Goal: Find specific page/section

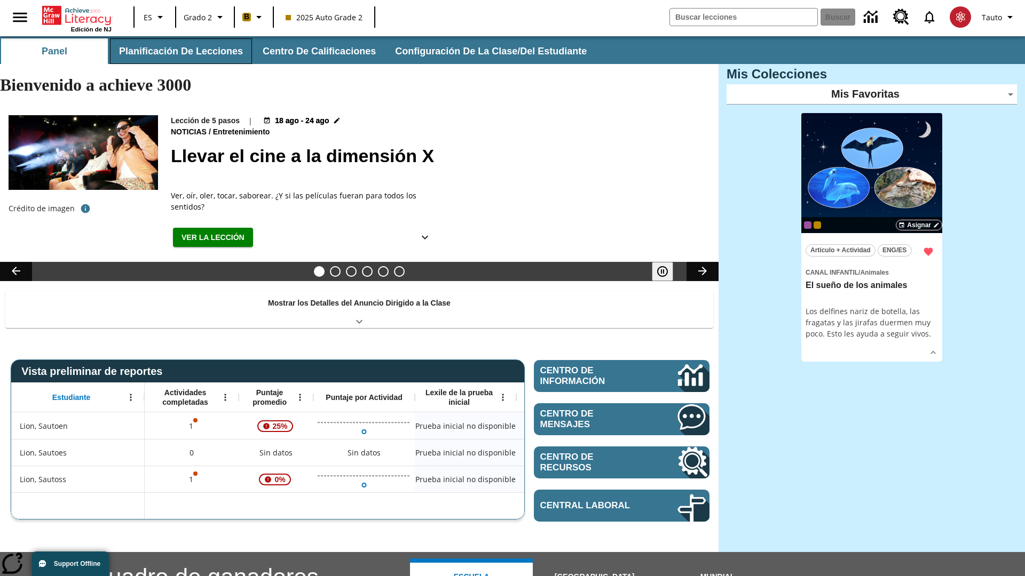
click at [179, 51] on button "Planificación de lecciones" at bounding box center [181, 51] width 142 height 26
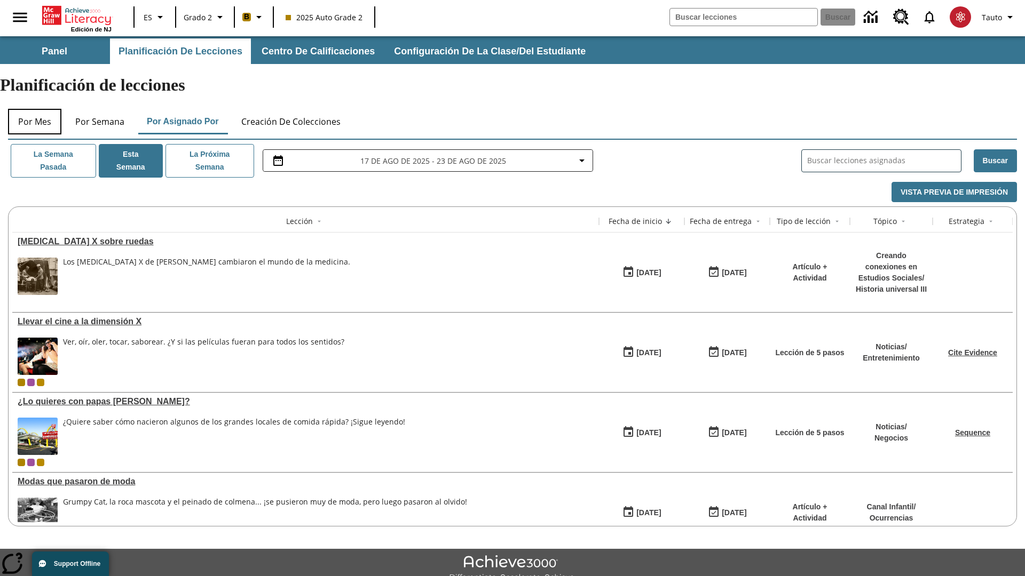
click at [35, 109] on button "Por mes" at bounding box center [34, 122] width 53 height 26
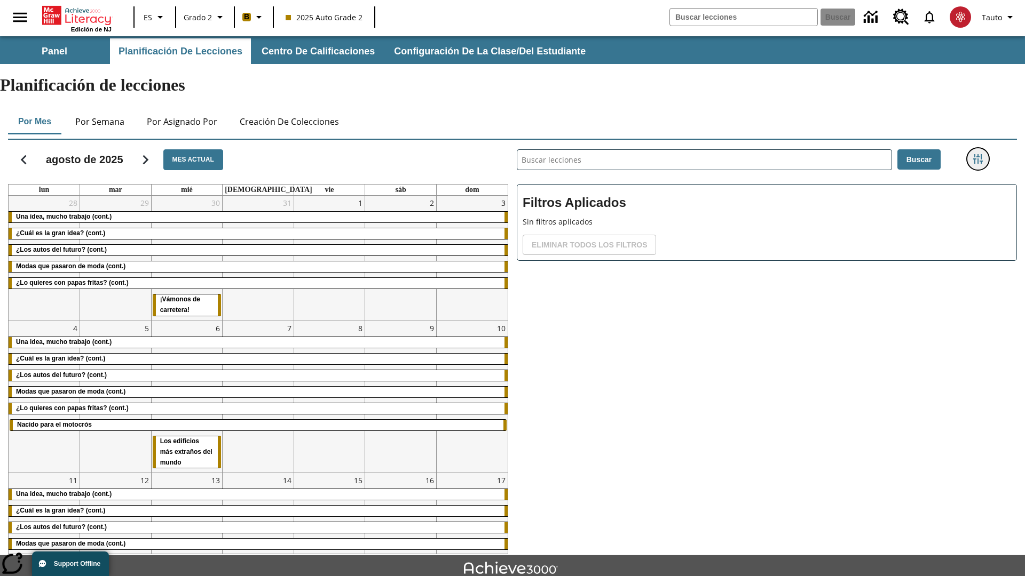
click at [977, 154] on icon "Menú lateral de filtros" at bounding box center [978, 159] width 10 height 10
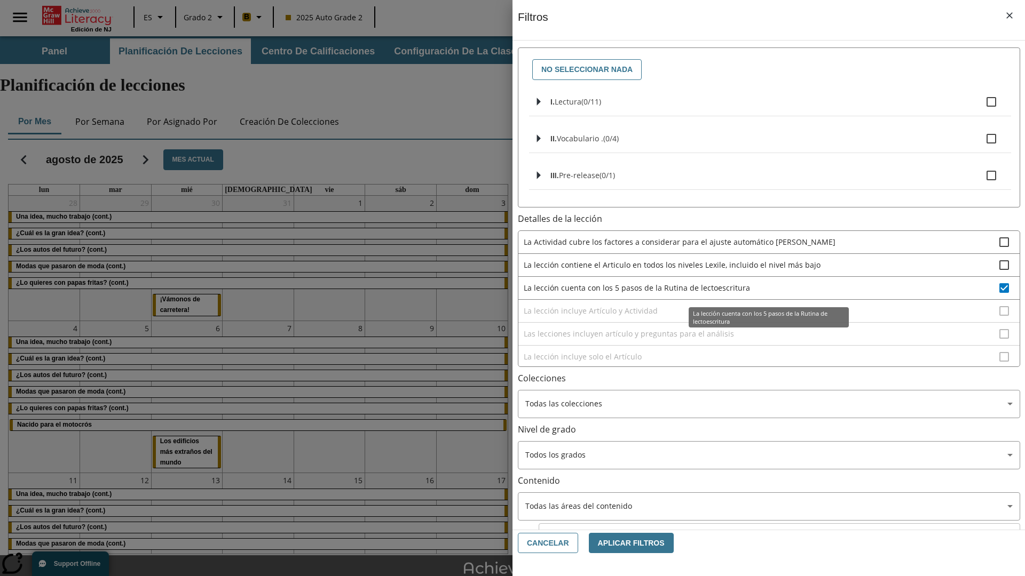
click at [761, 288] on span "La lección cuenta con los 5 pasos de la Rutina de lectoescritura" at bounding box center [762, 287] width 476 height 11
checkbox input "false"
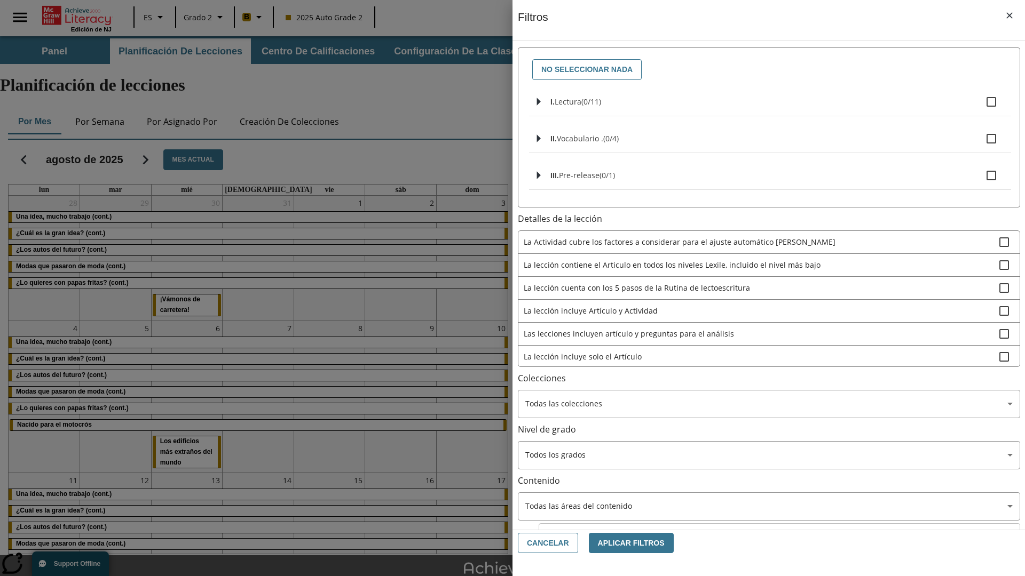
click at [761, 316] on span "La lección incluye Artículo y Actividad" at bounding box center [762, 310] width 476 height 11
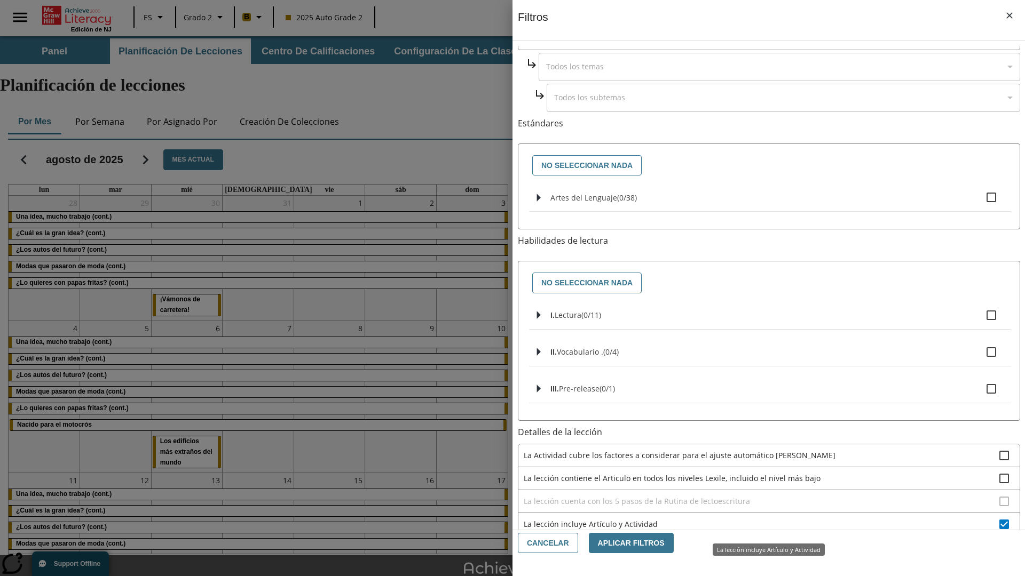
click at [761, 524] on span "La lección incluye Artículo y Actividad" at bounding box center [762, 524] width 476 height 11
checkbox input "false"
click at [761, 542] on span "Las lecciones incluyen artículo y preguntas para el análisis" at bounding box center [762, 547] width 476 height 11
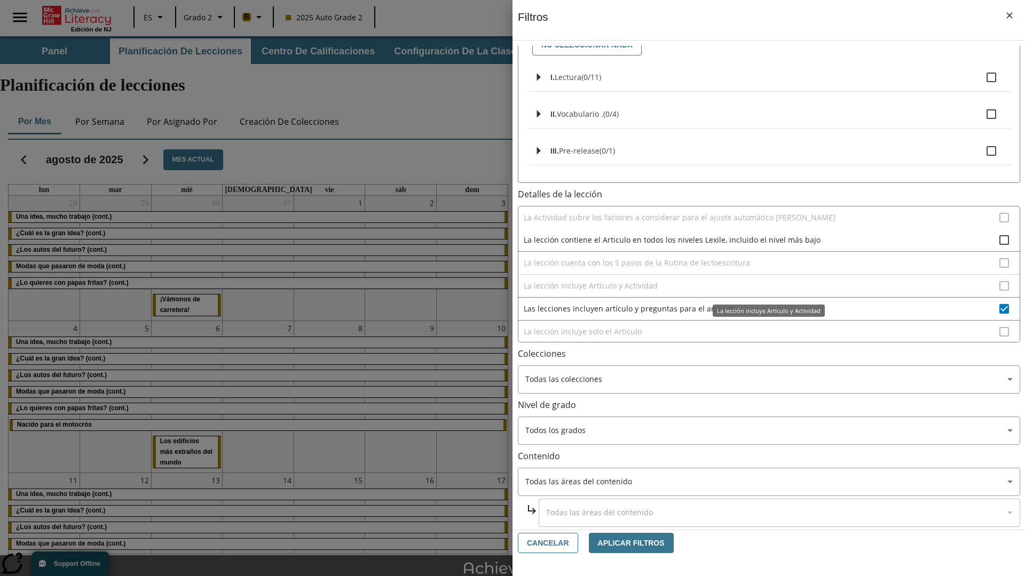
click at [761, 314] on span "Las lecciones incluyen artículo y preguntas para el análisis" at bounding box center [762, 308] width 476 height 11
checkbox input "false"
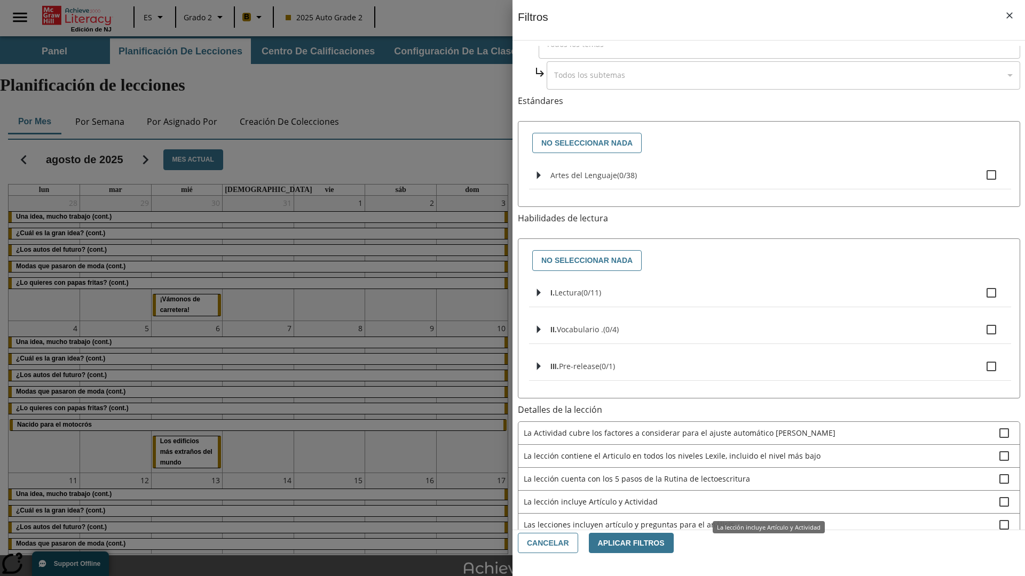
click at [761, 542] on span "La lección incluye solo el Artículo" at bounding box center [762, 547] width 476 height 11
checkbox input "true"
